Goal: Task Accomplishment & Management: Use online tool/utility

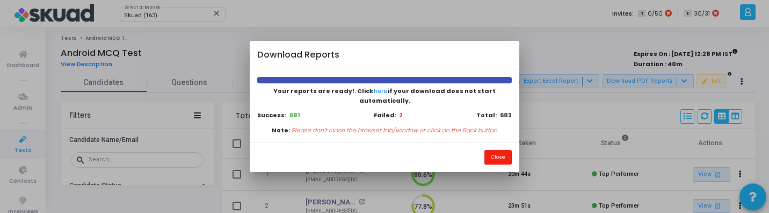
click at [487, 152] on button "Close" at bounding box center [498, 157] width 27 height 15
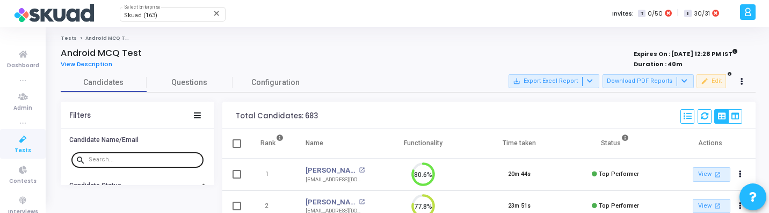
click at [103, 162] on input "text" at bounding box center [144, 159] width 111 height 6
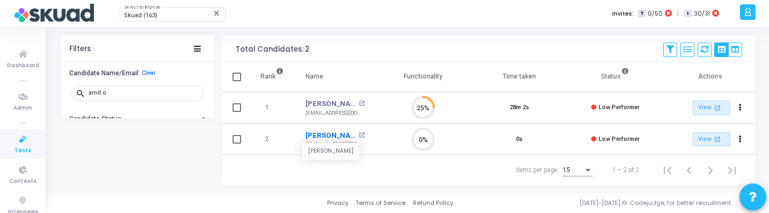
click at [330, 131] on link "[PERSON_NAME]" at bounding box center [331, 135] width 51 height 11
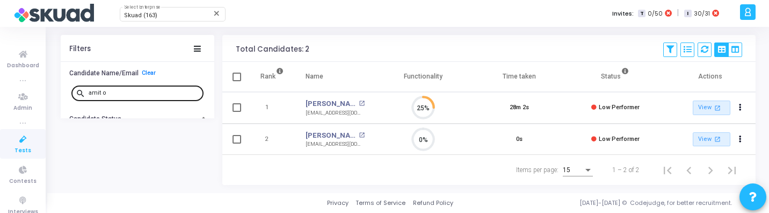
click at [128, 96] on input "amit o" at bounding box center [144, 93] width 111 height 6
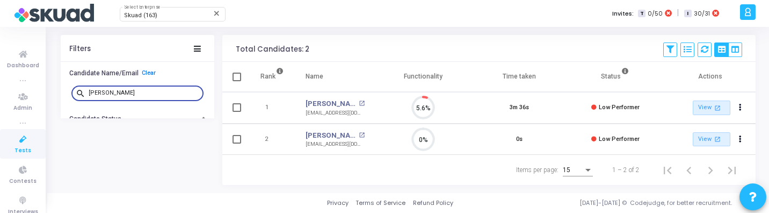
type input "karan g"
click at [326, 130] on link "Karan Gulati" at bounding box center [331, 135] width 51 height 11
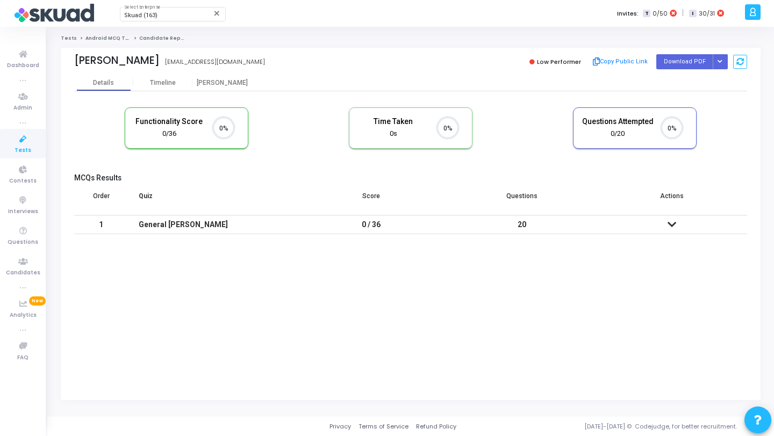
scroll to position [5, 5]
click at [718, 60] on icon "Button group with nested dropdown" at bounding box center [719, 61] width 5 height 5
click at [693, 73] on div "Regenerate PDF" at bounding box center [685, 83] width 83 height 29
click at [689, 81] on button "Regenerate PDF" at bounding box center [685, 83] width 83 height 17
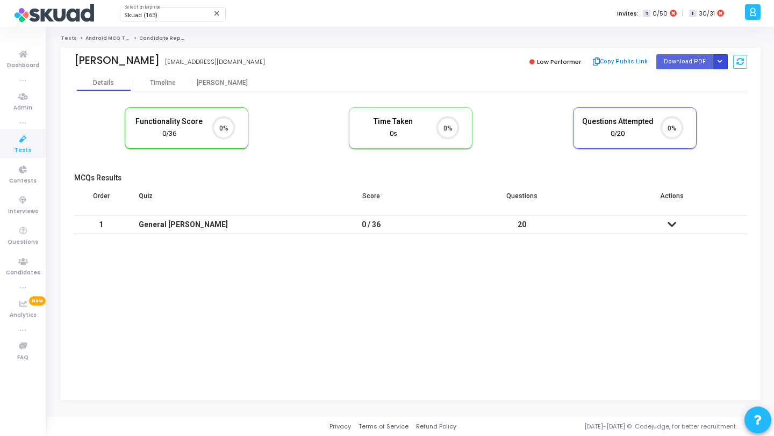
click at [723, 64] on button "Button group with nested dropdown" at bounding box center [719, 61] width 15 height 15
click at [698, 84] on button "Regenerate PDF" at bounding box center [685, 83] width 83 height 17
